Goal: Check status

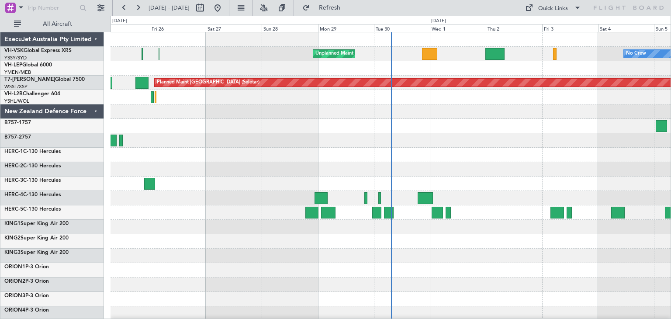
click at [93, 41] on div "ExecuJet Australia Pty Limited" at bounding box center [51, 39] width 103 height 14
click at [96, 40] on div "ExecuJet Australia Pty Limited" at bounding box center [51, 39] width 103 height 14
